Goal: Task Accomplishment & Management: Manage account settings

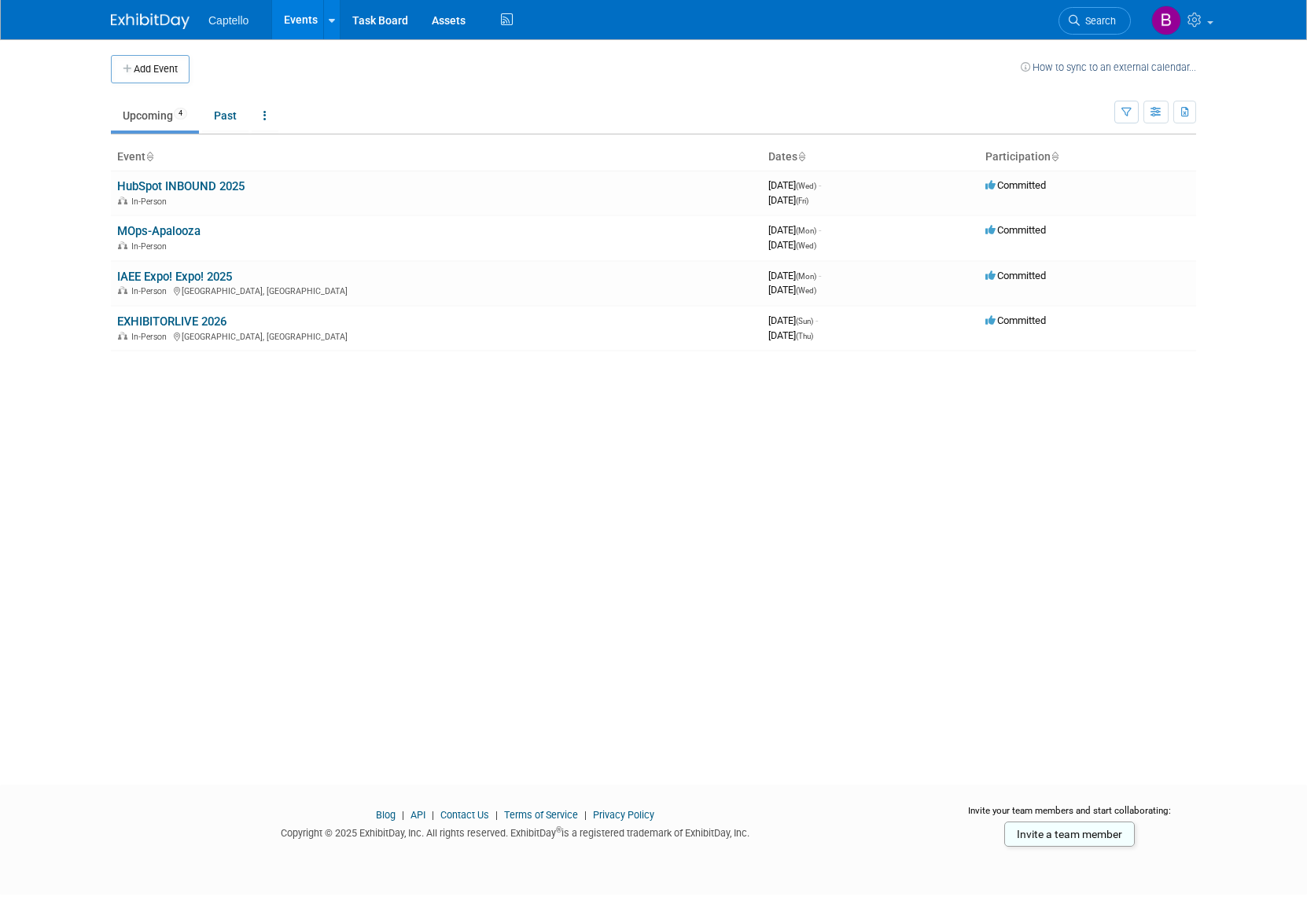
click at [183, 319] on link "EXHIBITORLIVE 2026" at bounding box center [171, 322] width 109 height 14
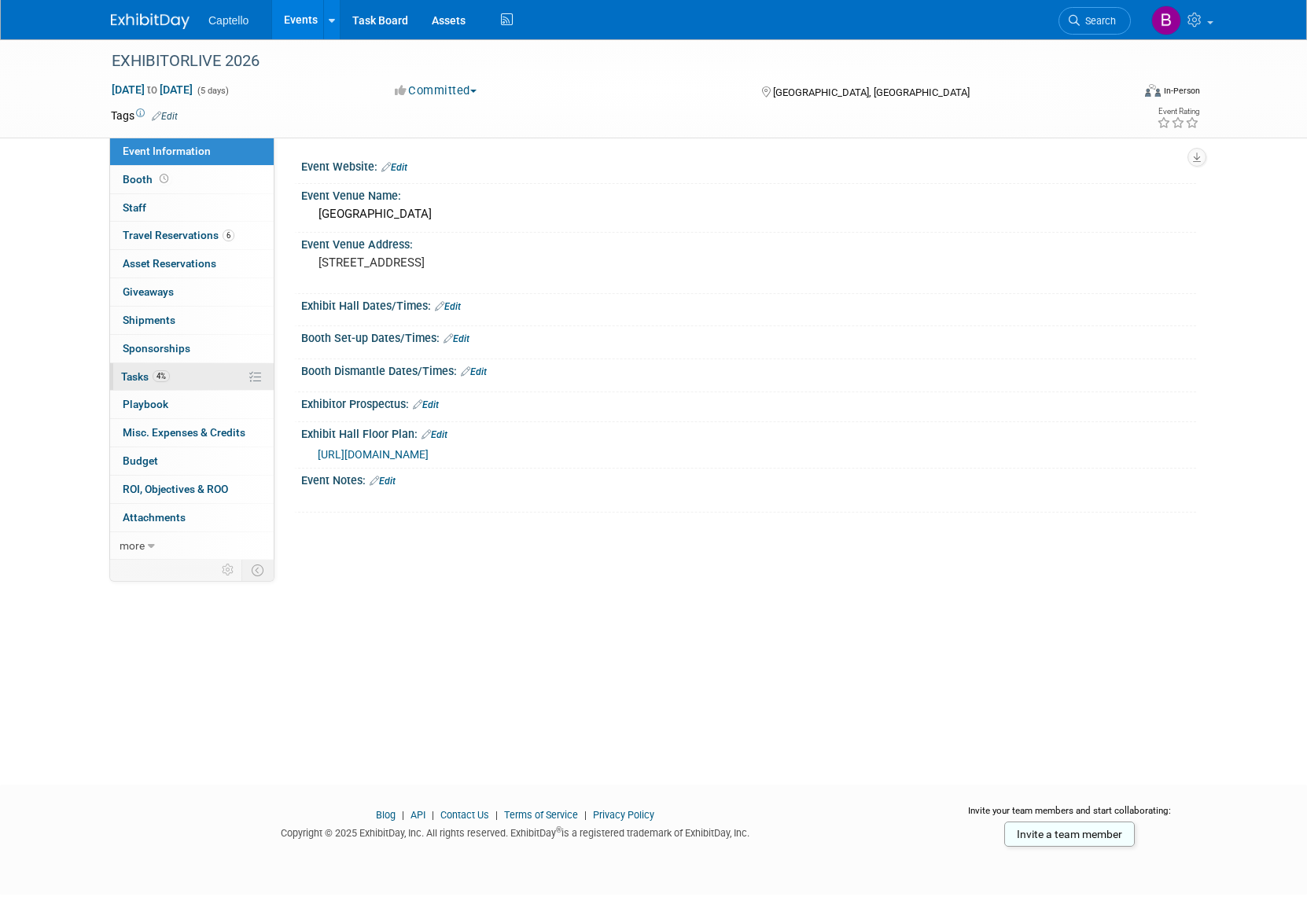
click at [134, 375] on span "Tasks 4%" at bounding box center [145, 376] width 49 height 13
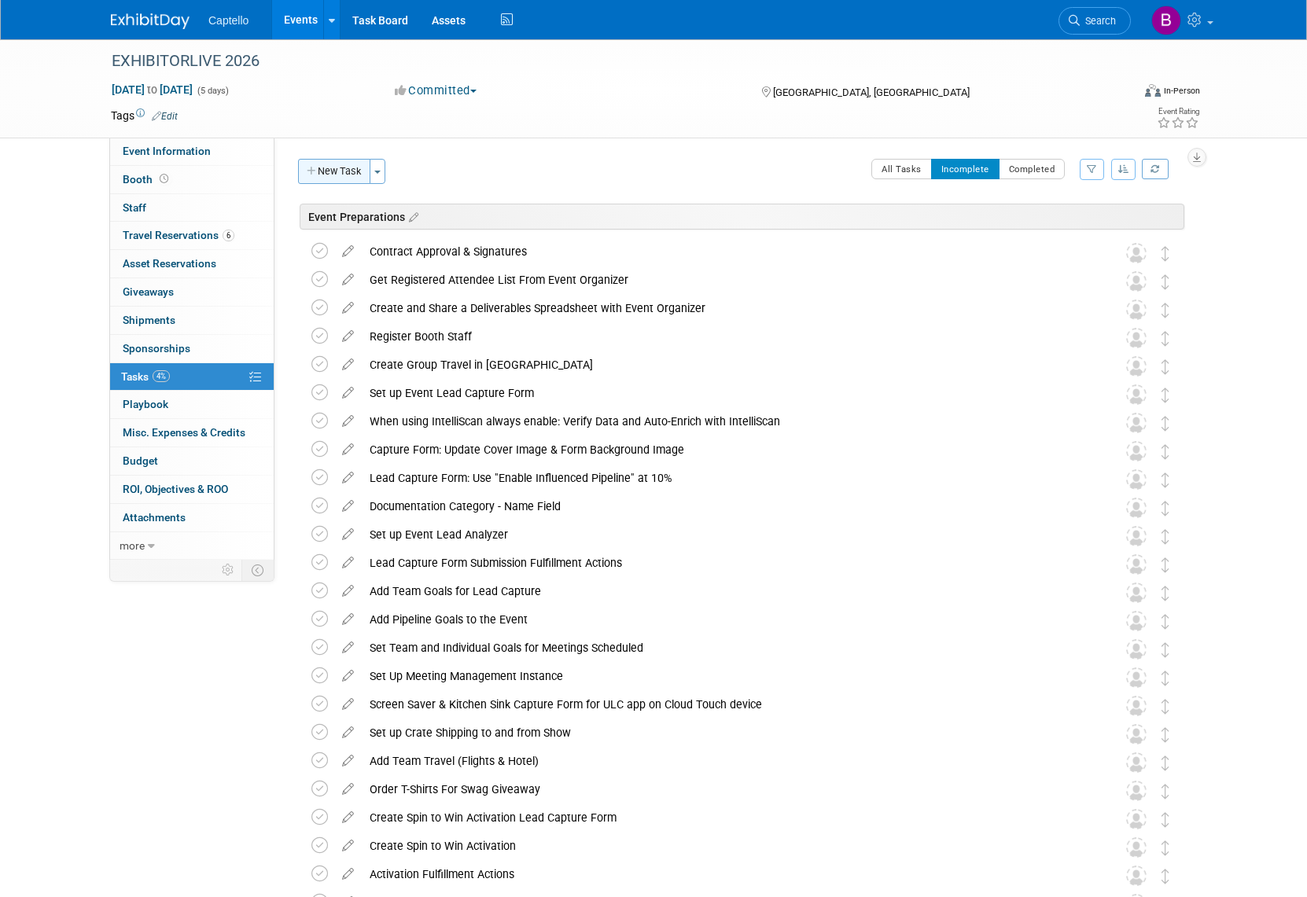
click at [357, 177] on button "New Task" at bounding box center [334, 171] width 72 height 25
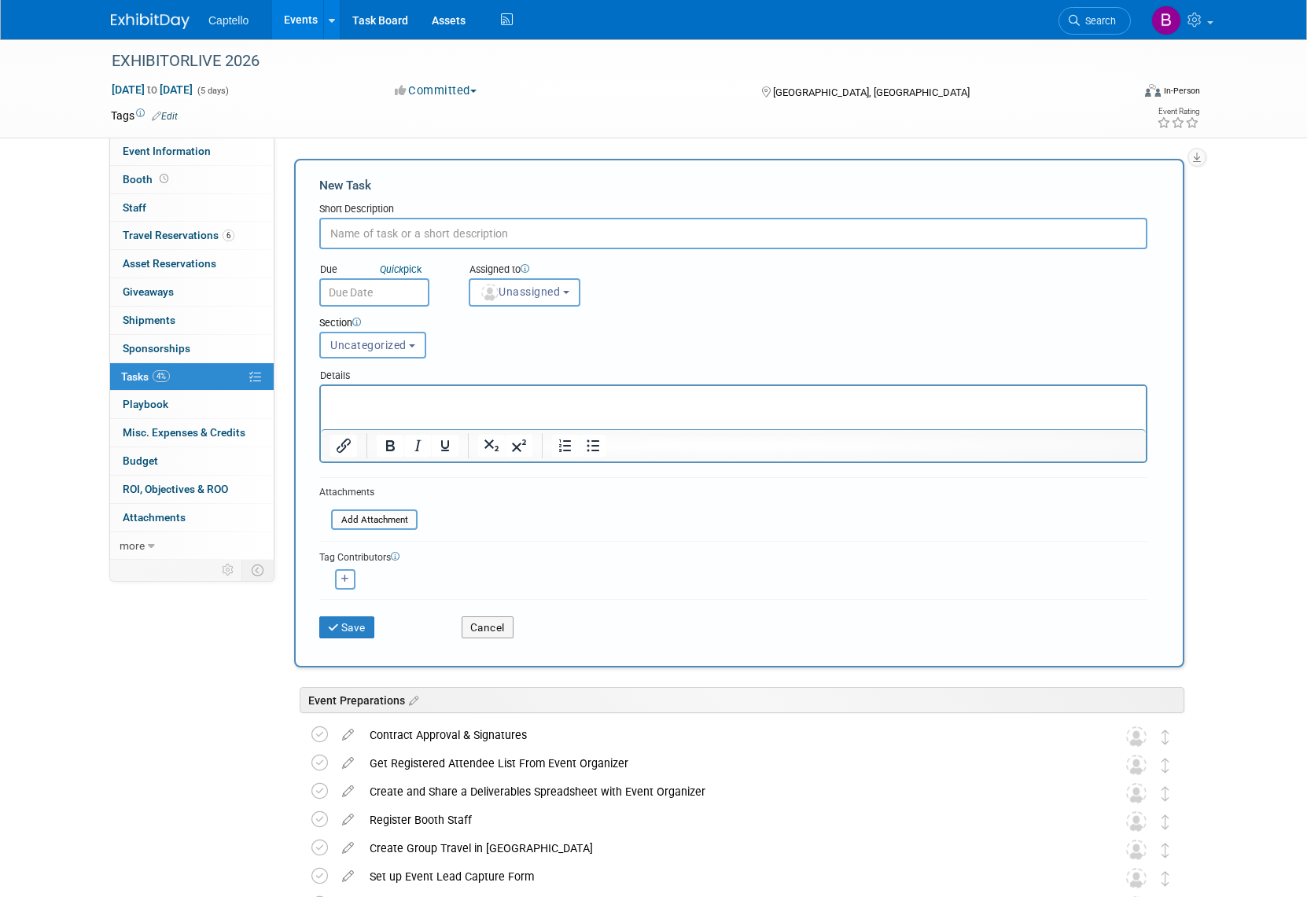
click at [403, 233] on input "text" at bounding box center [733, 233] width 828 height 31
type input "IMPORTANT: Make sure Ryan brings the new POWER ADAPTERS for the hanging LED box…"
click at [355, 284] on input "text" at bounding box center [374, 292] width 110 height 28
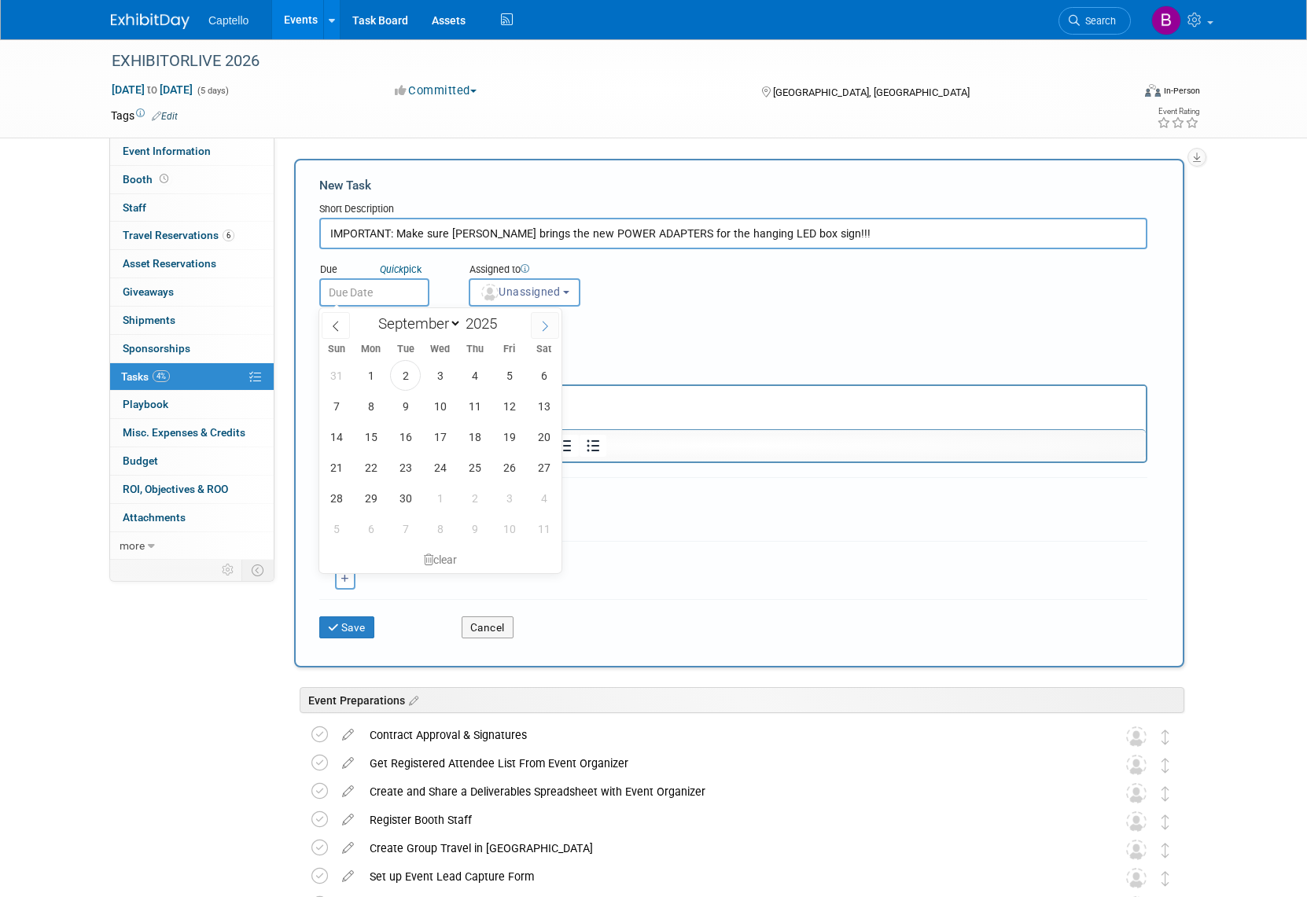
click at [545, 326] on icon at bounding box center [545, 326] width 11 height 11
select select "11"
click at [545, 326] on icon at bounding box center [545, 326] width 11 height 11
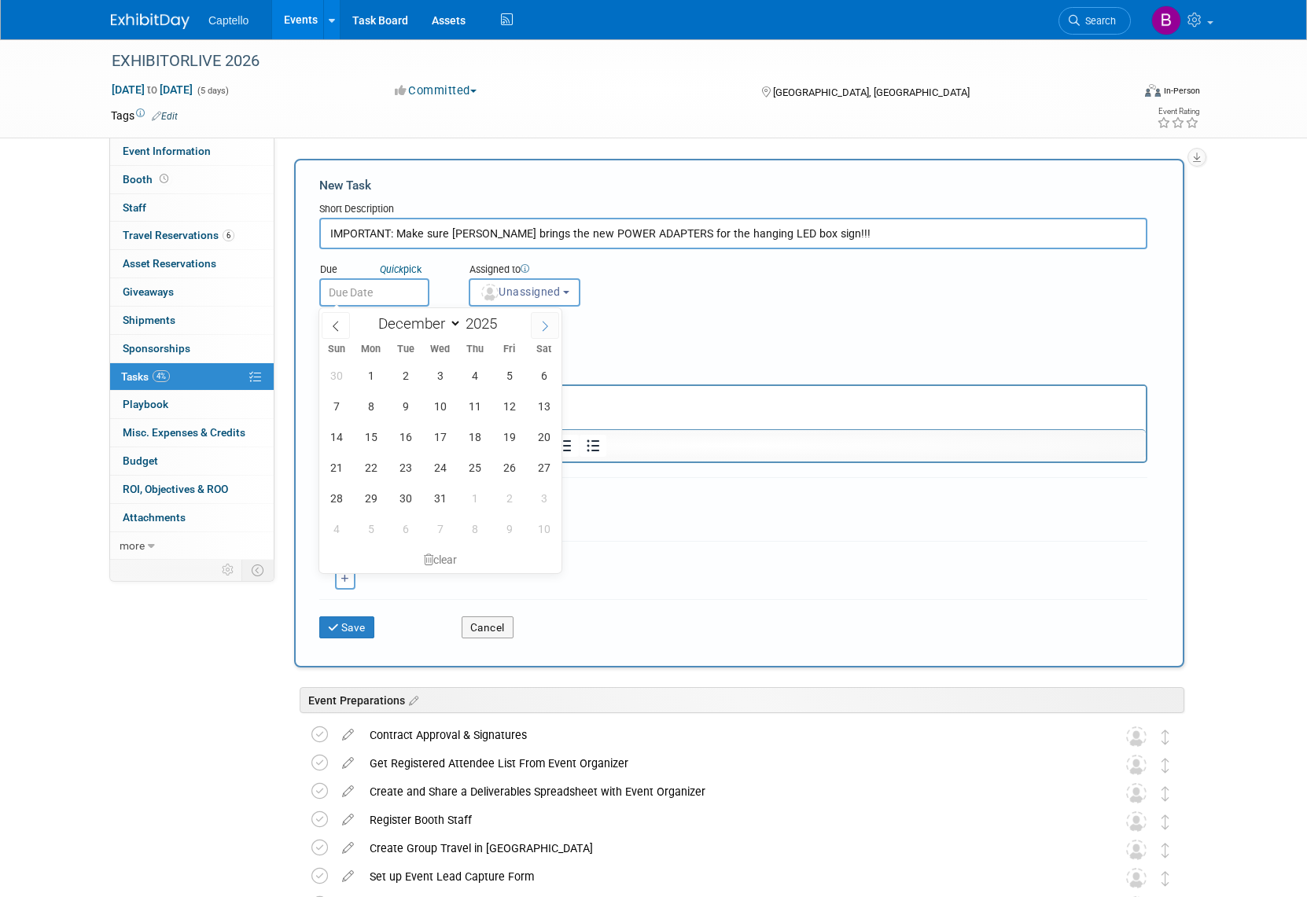
type input "2026"
click at [545, 326] on icon at bounding box center [545, 326] width 11 height 11
select select "2"
click at [506, 463] on span "27" at bounding box center [509, 467] width 31 height 31
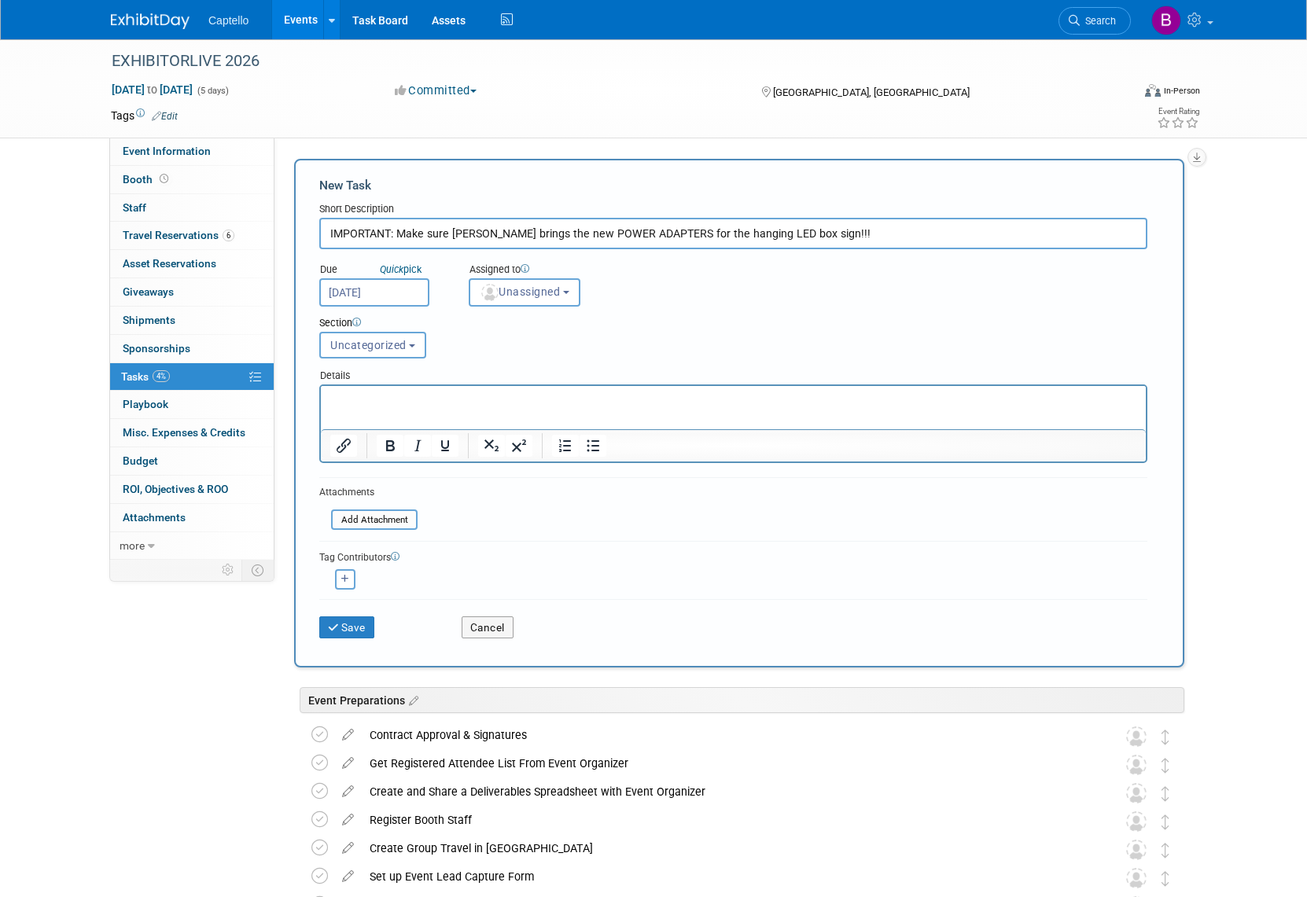
click at [363, 287] on input "Mar 27, 2026" at bounding box center [374, 292] width 110 height 28
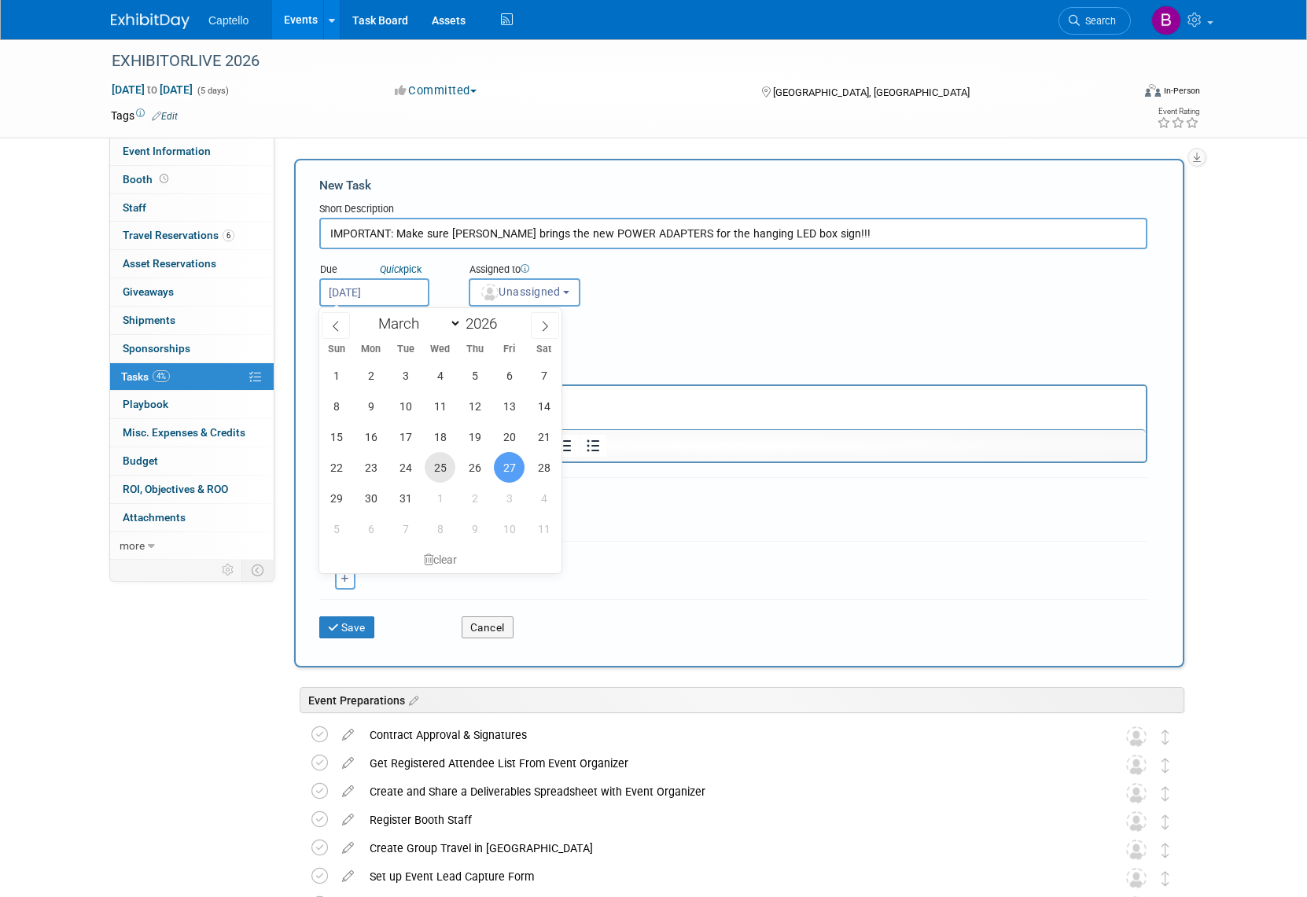
click at [446, 467] on span "25" at bounding box center [440, 467] width 31 height 31
type input "Mar 25, 2026"
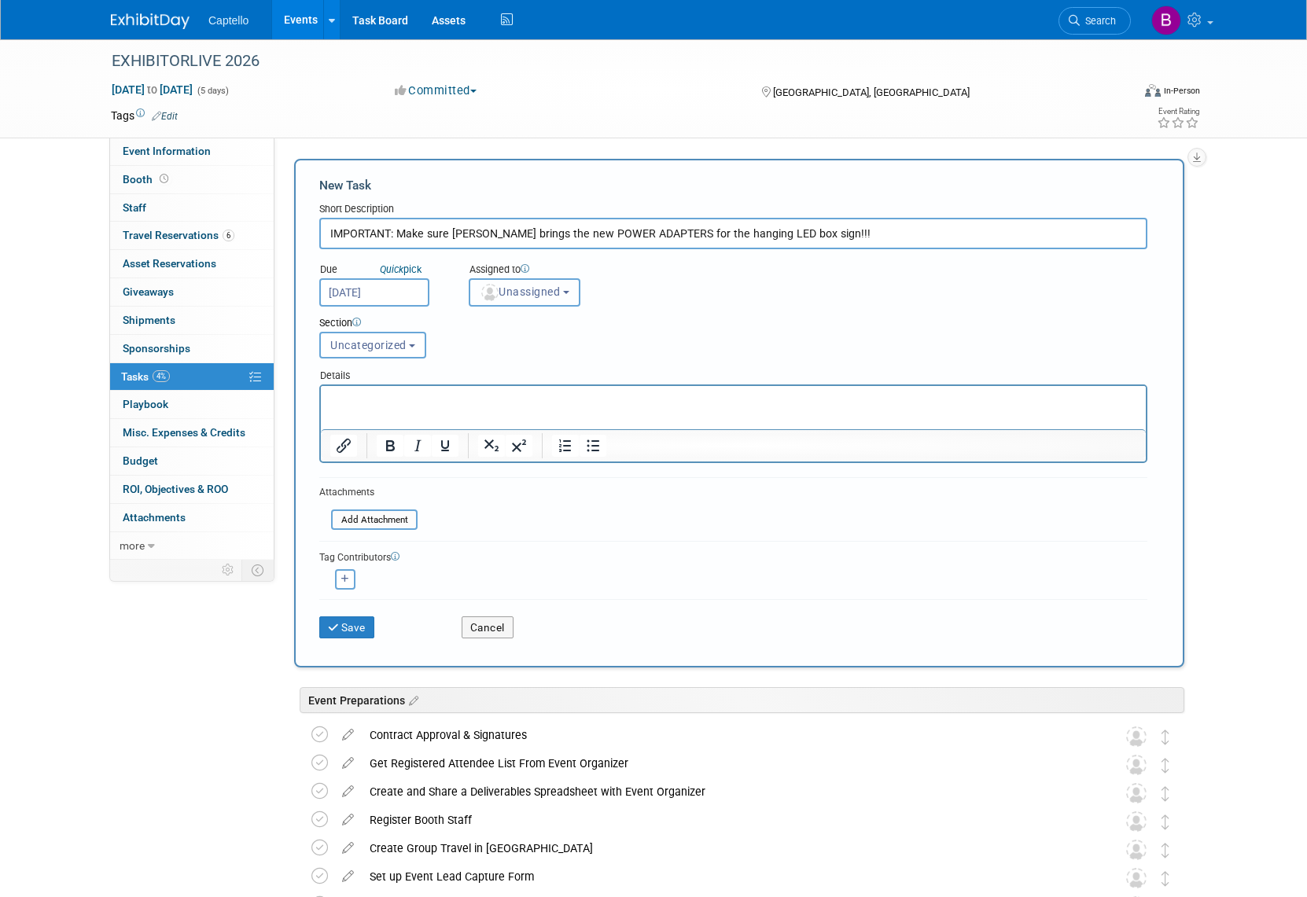
click at [531, 297] on span "Unassigned" at bounding box center [520, 291] width 80 height 13
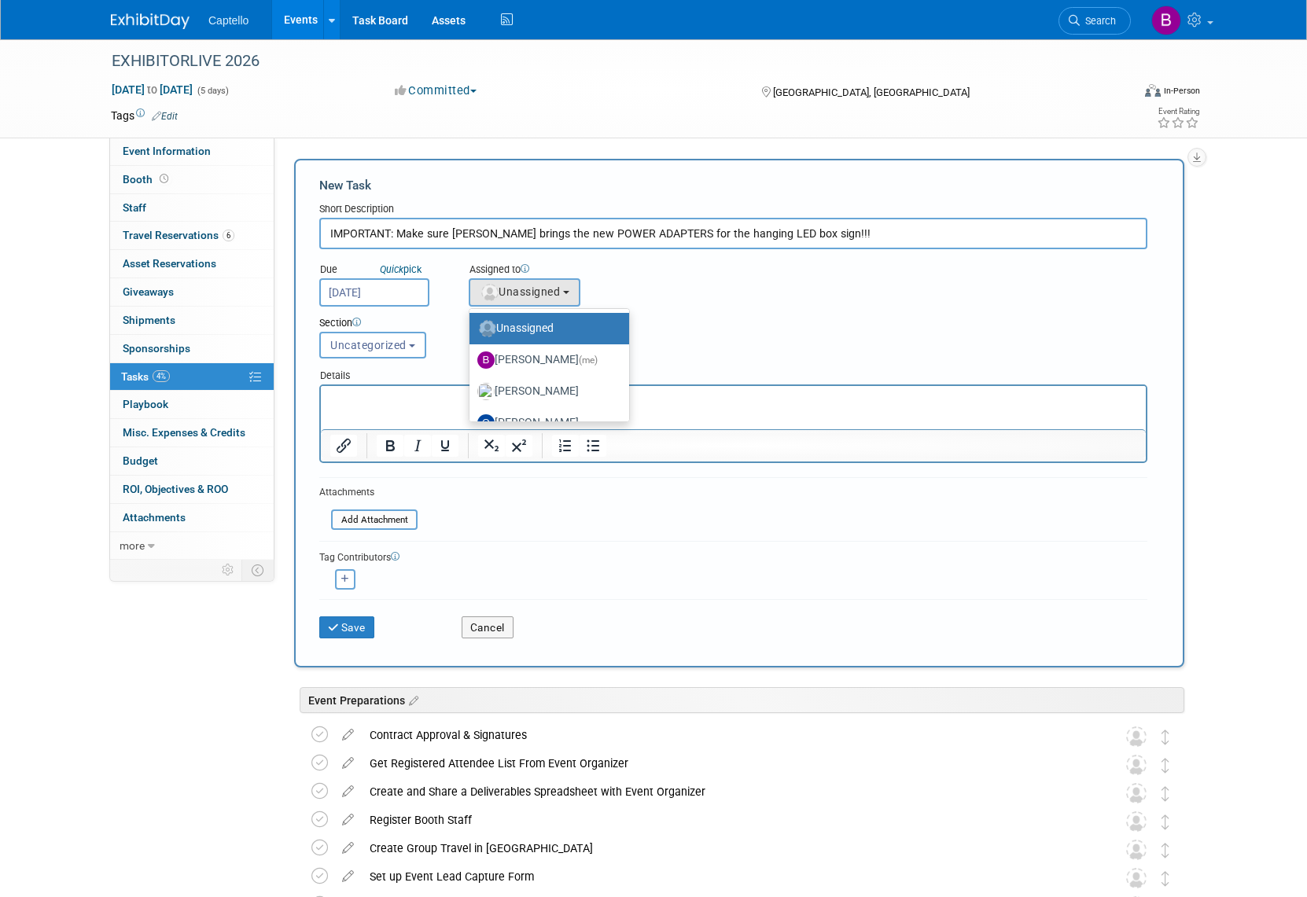
click at [662, 304] on div "Assigned to <img src="https://www.exhibitday.com/Images/Unassigned-User-Icon.pn…" at bounding box center [563, 281] width 213 height 51
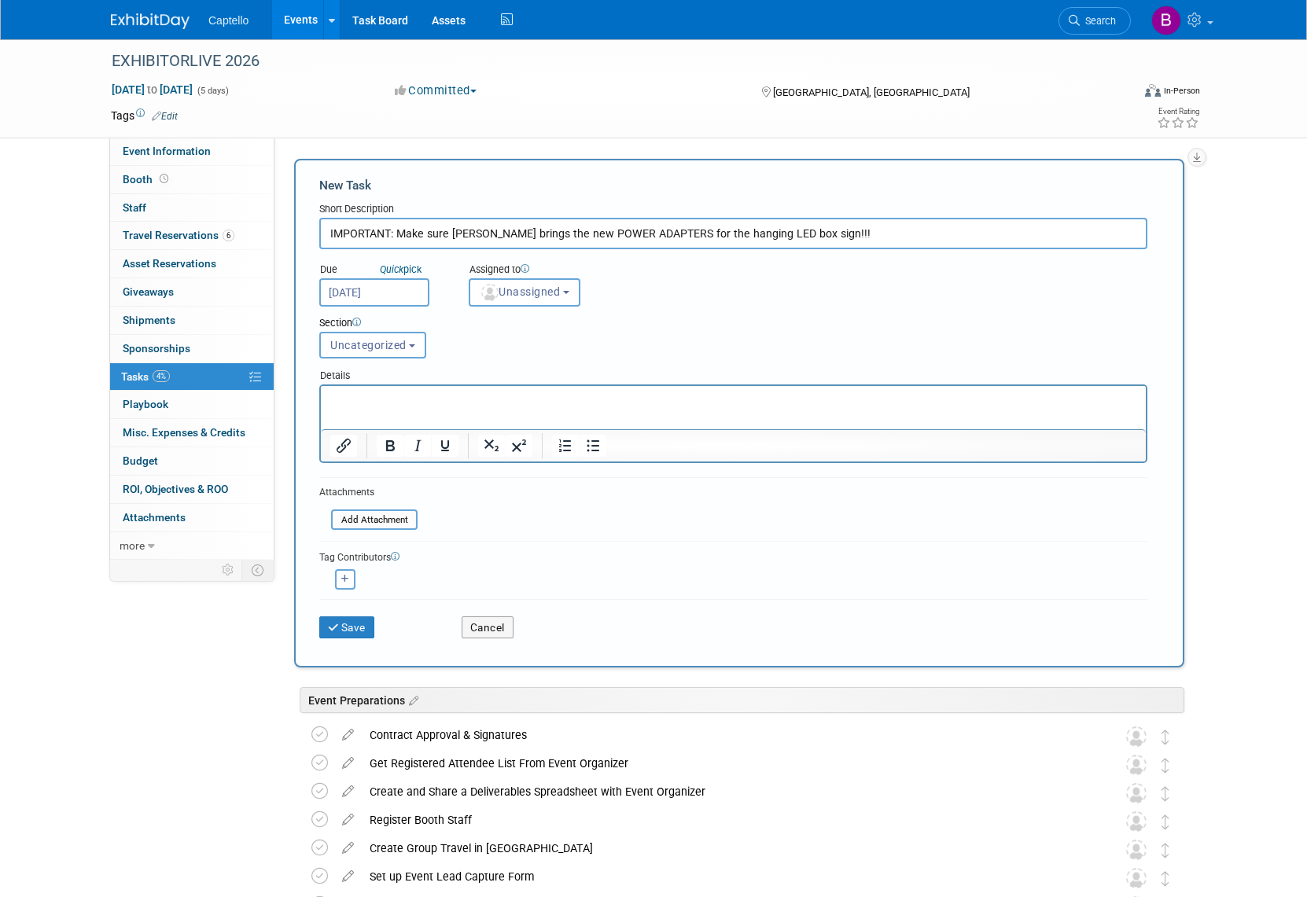
click at [447, 403] on p "Rich Text Area. Press ALT-0 for help." at bounding box center [733, 400] width 807 height 16
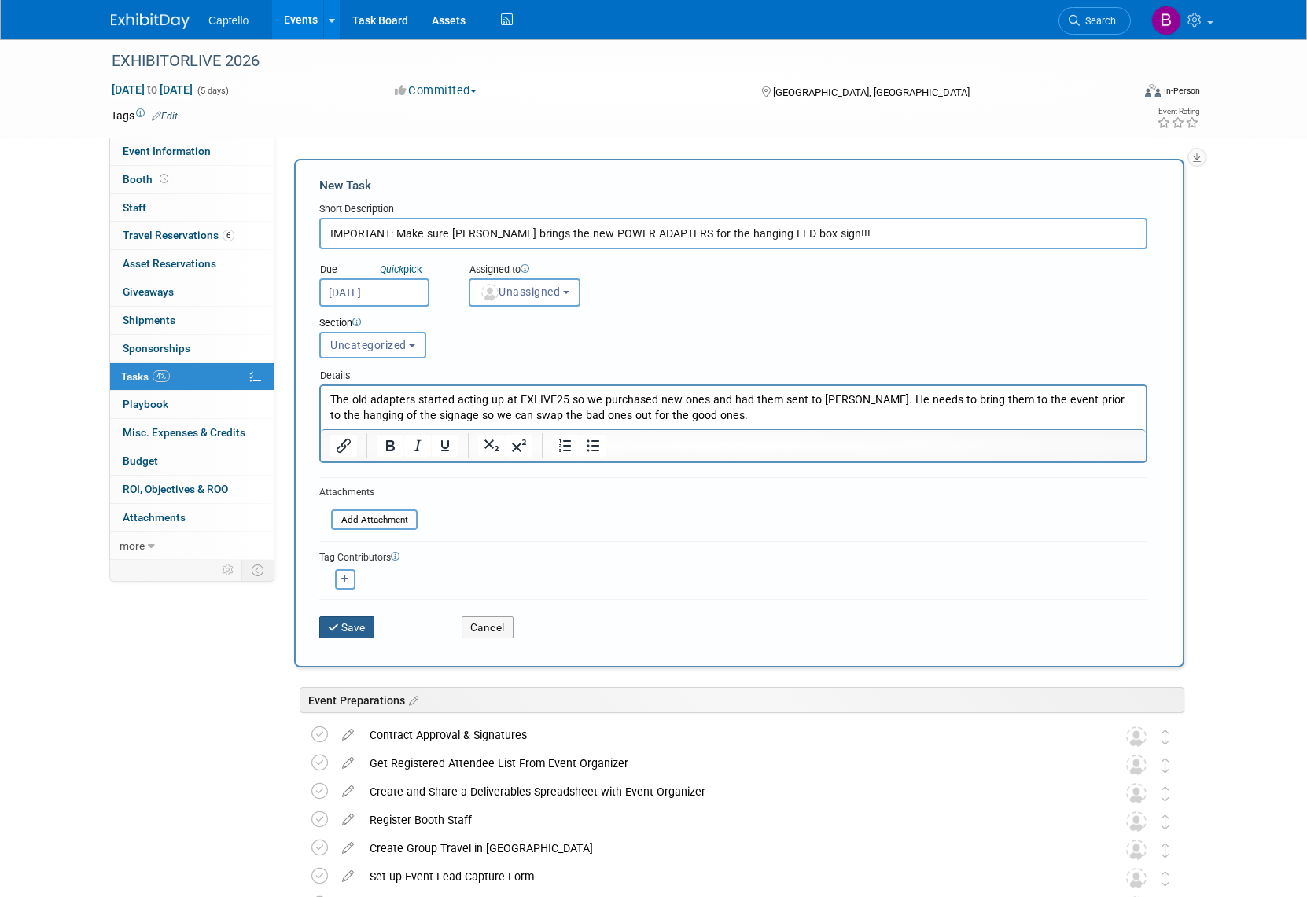
click at [355, 625] on button "Save" at bounding box center [346, 628] width 55 height 22
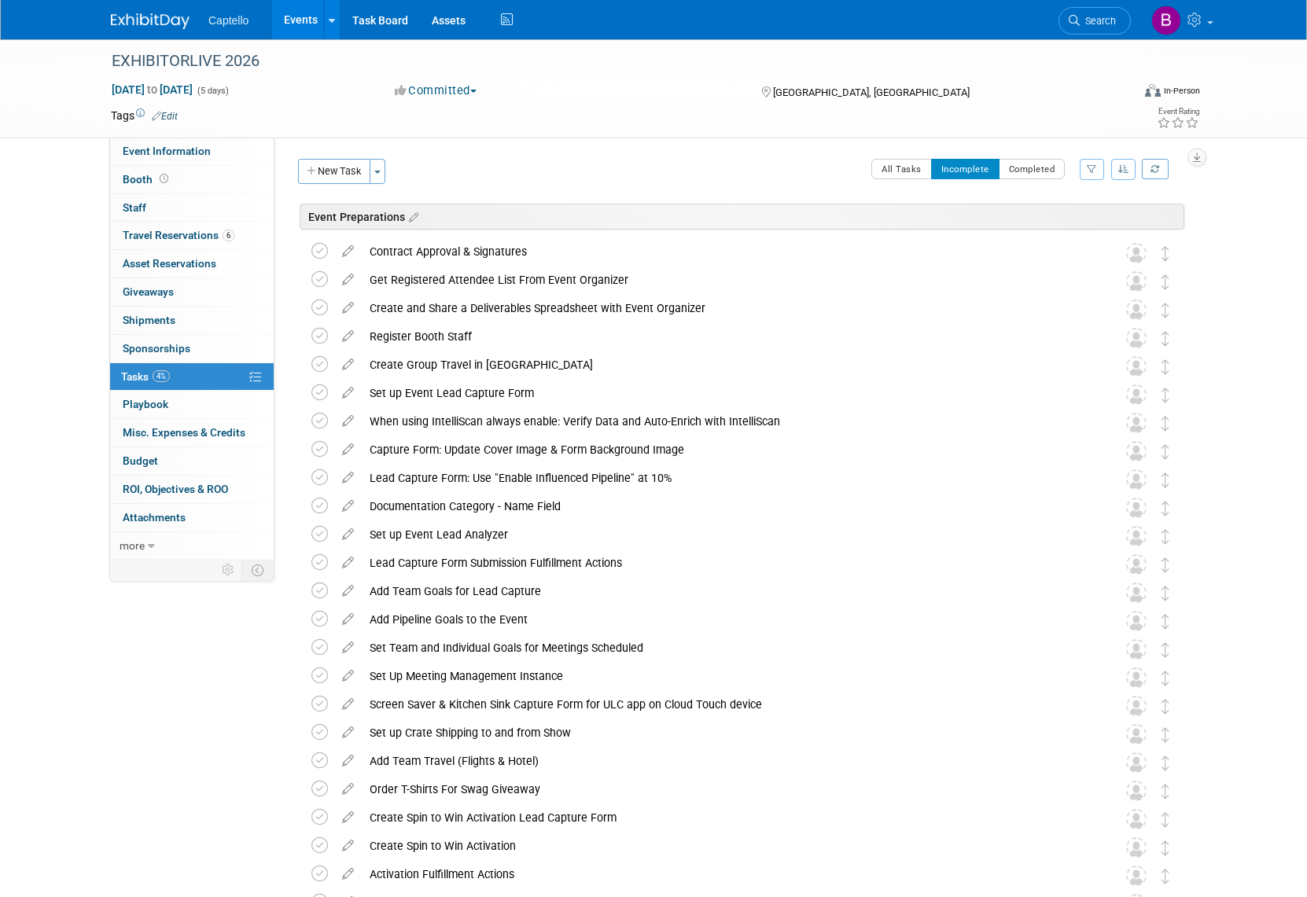
click at [314, 17] on link "Events" at bounding box center [300, 19] width 57 height 39
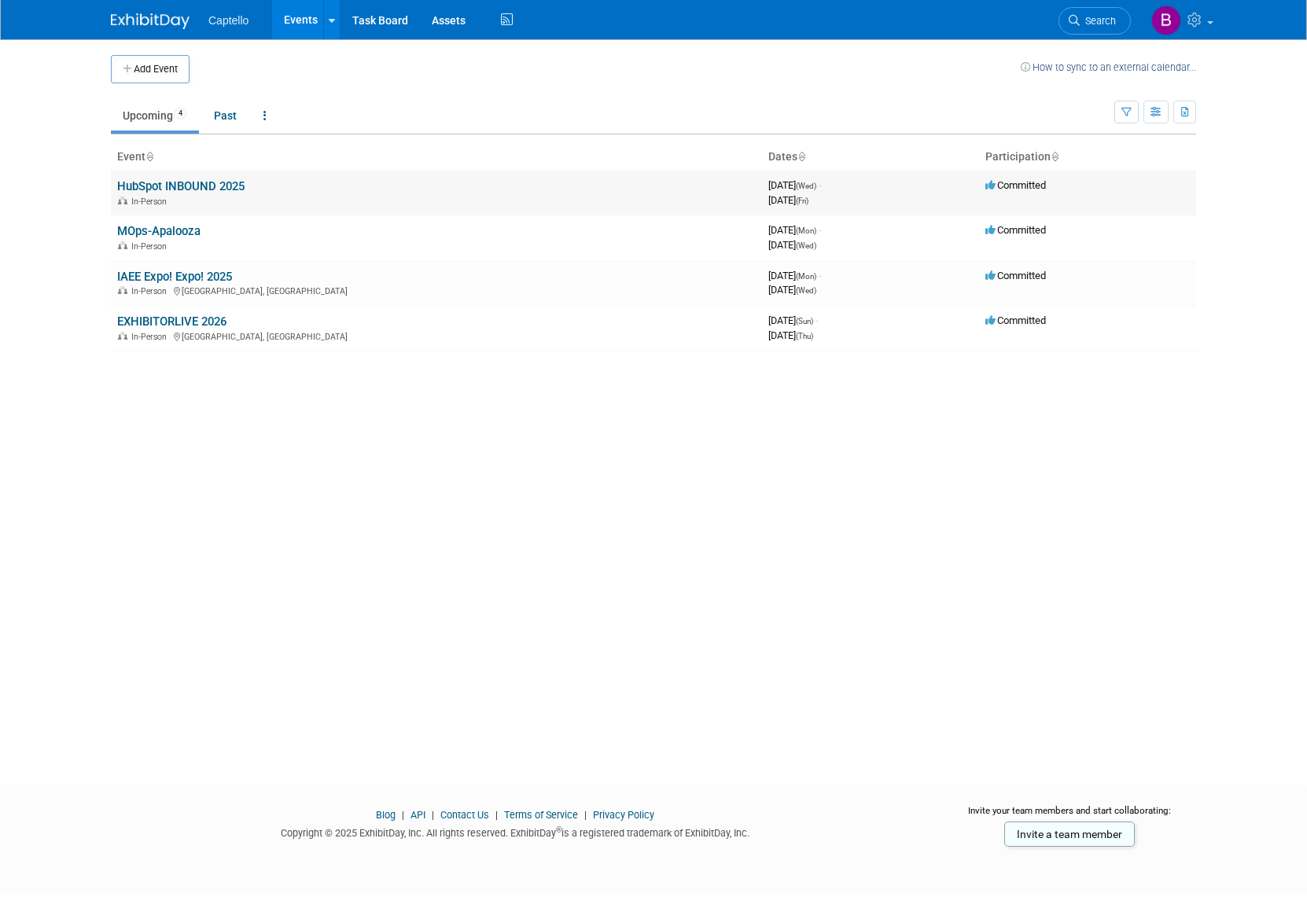
click at [180, 188] on link "HubSpot INBOUND 2025" at bounding box center [180, 186] width 127 height 14
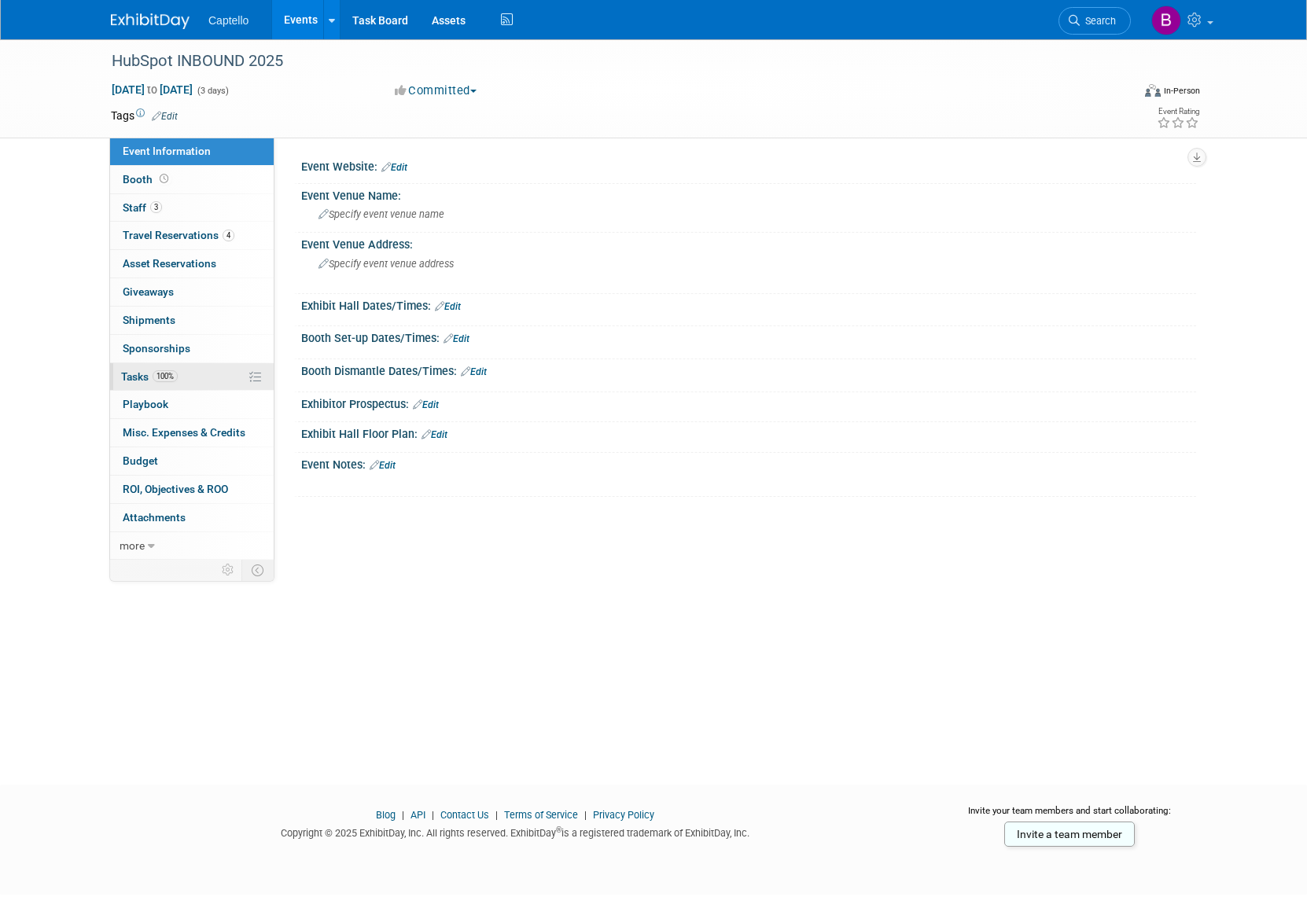
click at [137, 379] on span "Tasks 100%" at bounding box center [149, 376] width 57 height 13
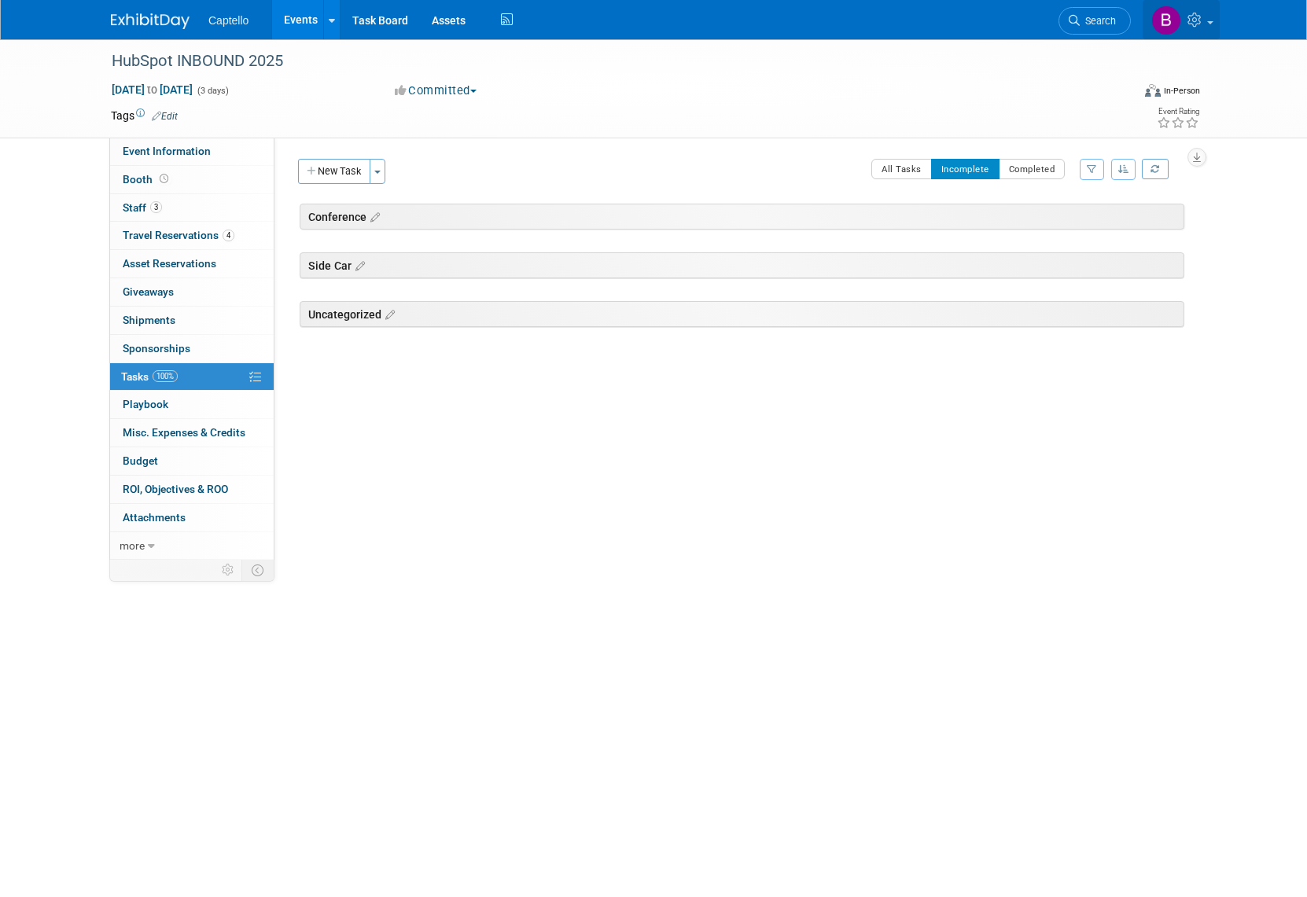
click at [1168, 20] on img at bounding box center [1166, 21] width 30 height 30
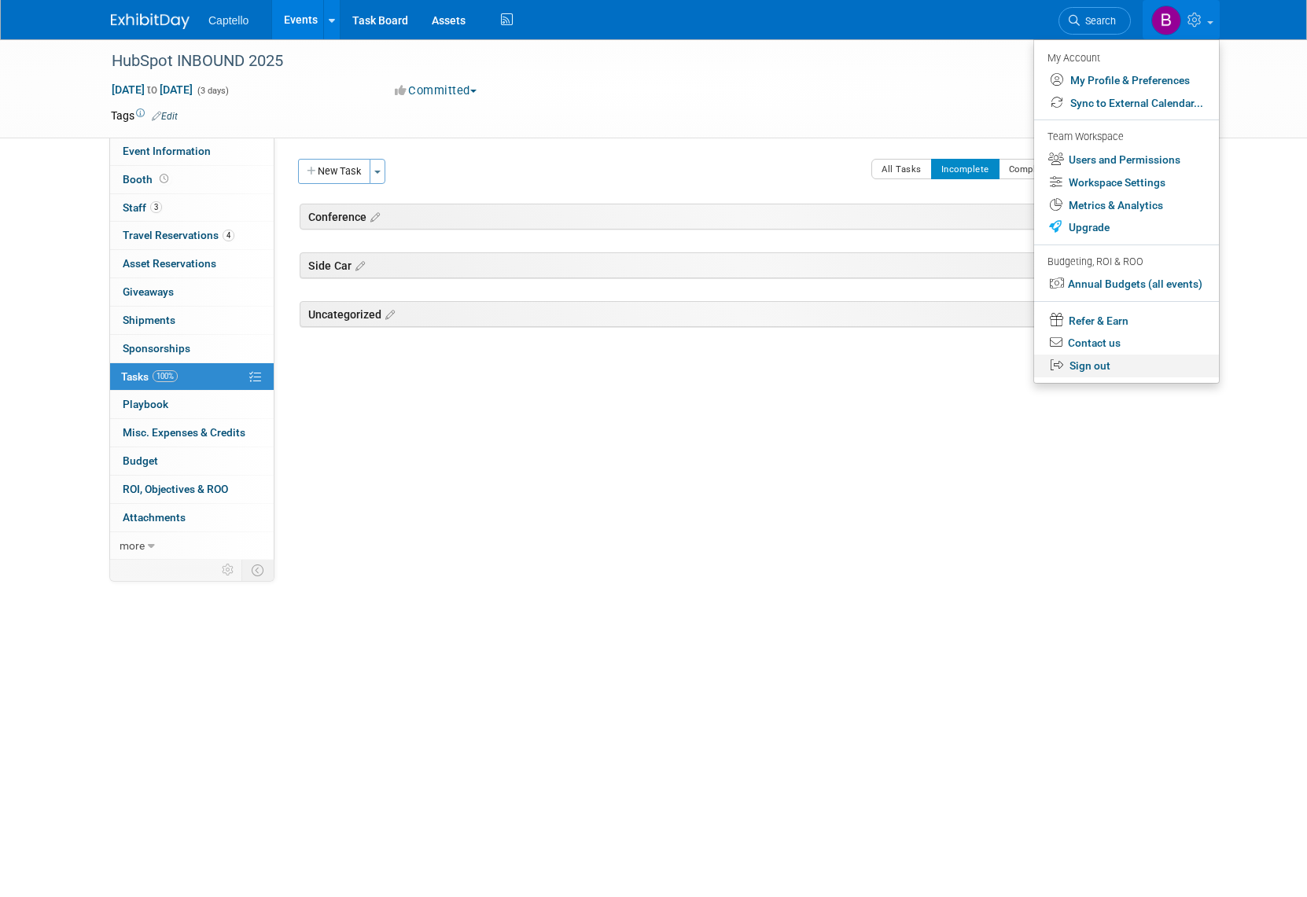
click at [1088, 375] on link "Sign out" at bounding box center [1126, 366] width 185 height 23
